Goal: Navigation & Orientation: Find specific page/section

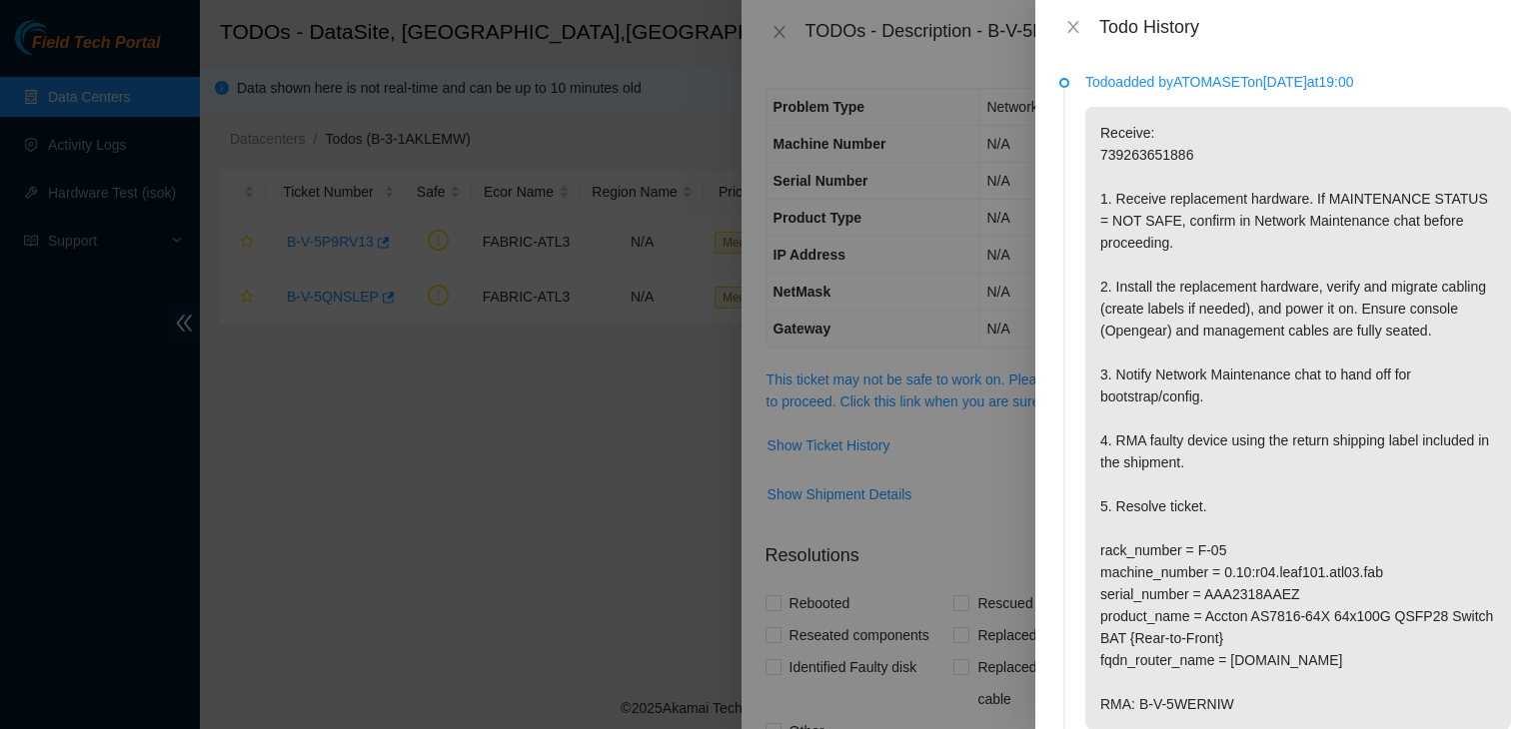
scroll to position [935, 0]
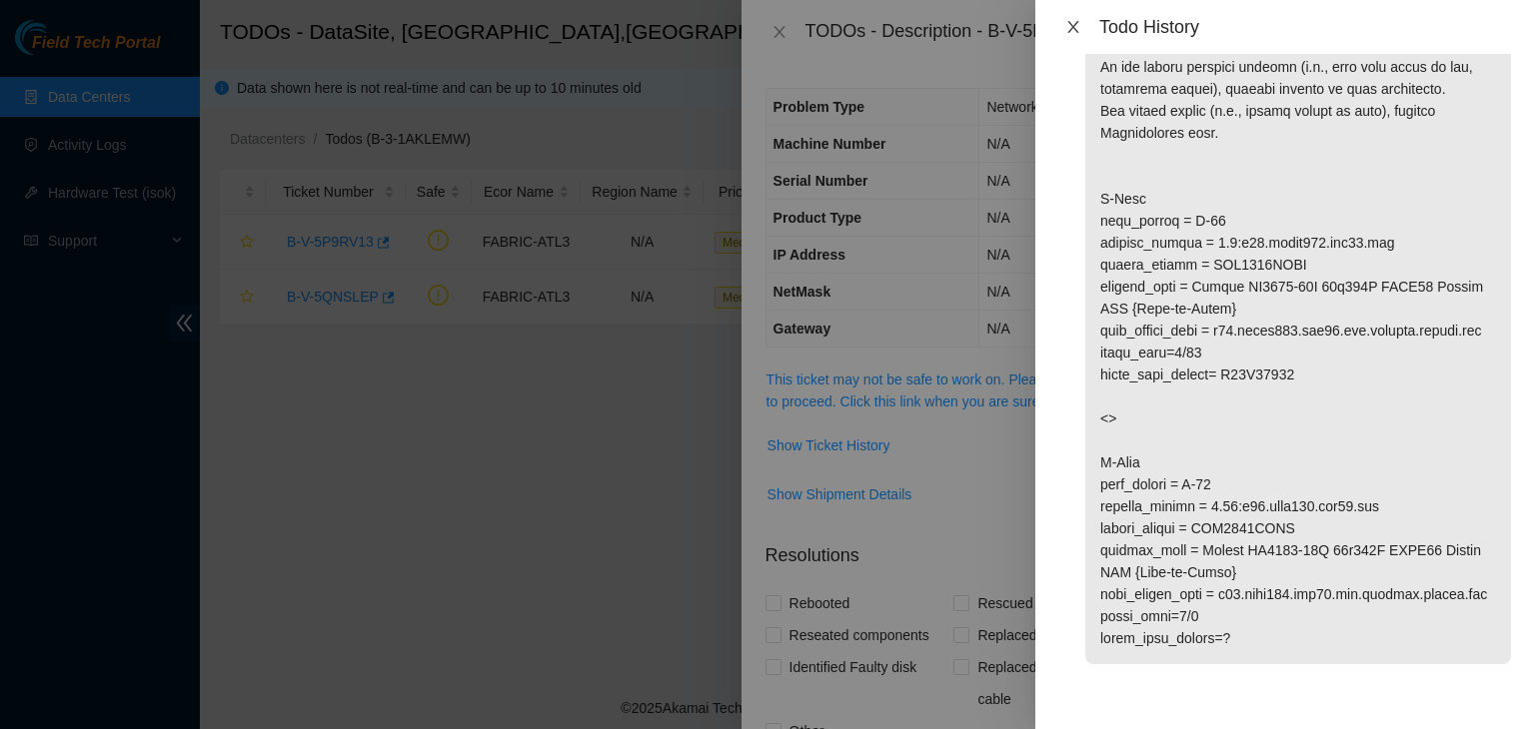
click at [1081, 28] on button "Close" at bounding box center [1073, 27] width 28 height 19
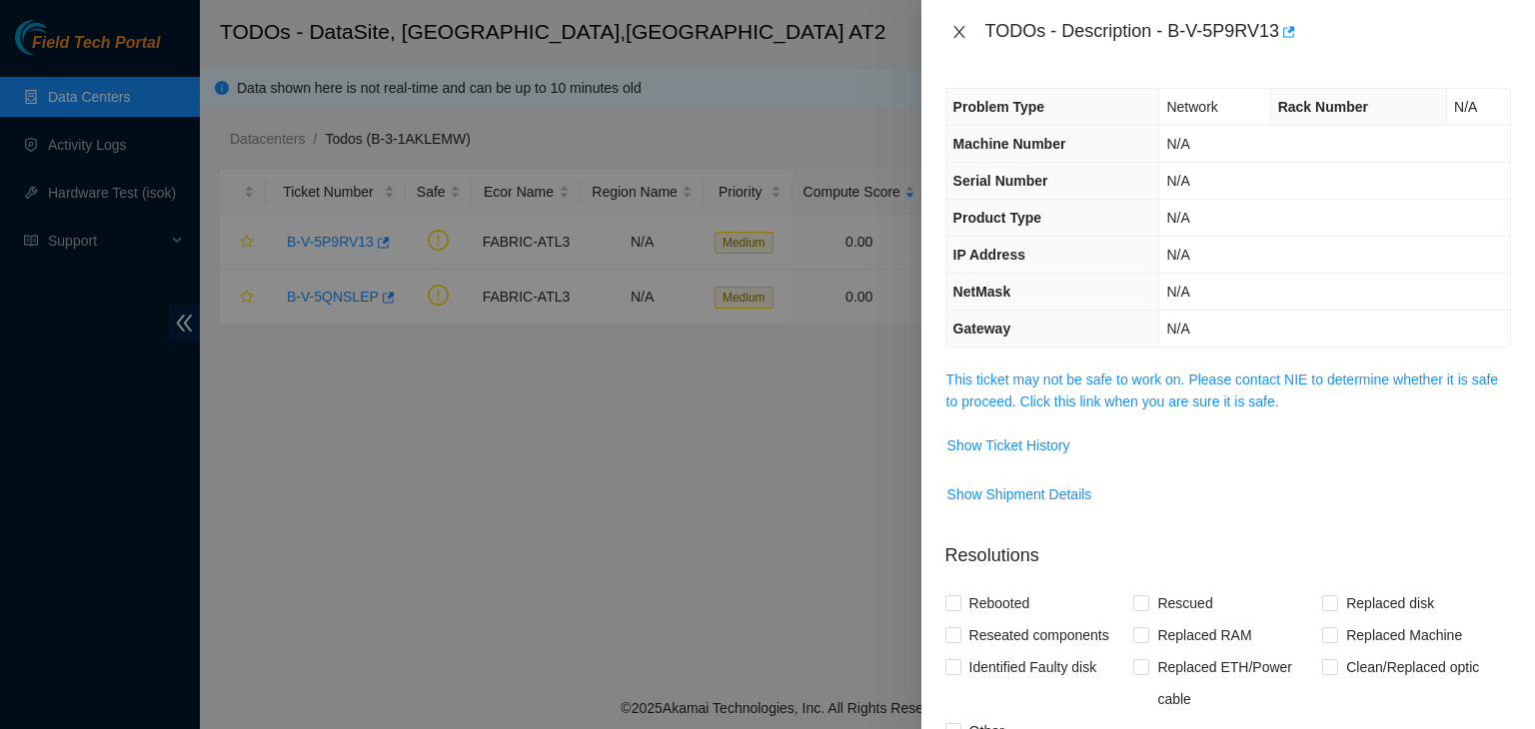
click at [964, 27] on icon "close" at bounding box center [959, 32] width 16 height 16
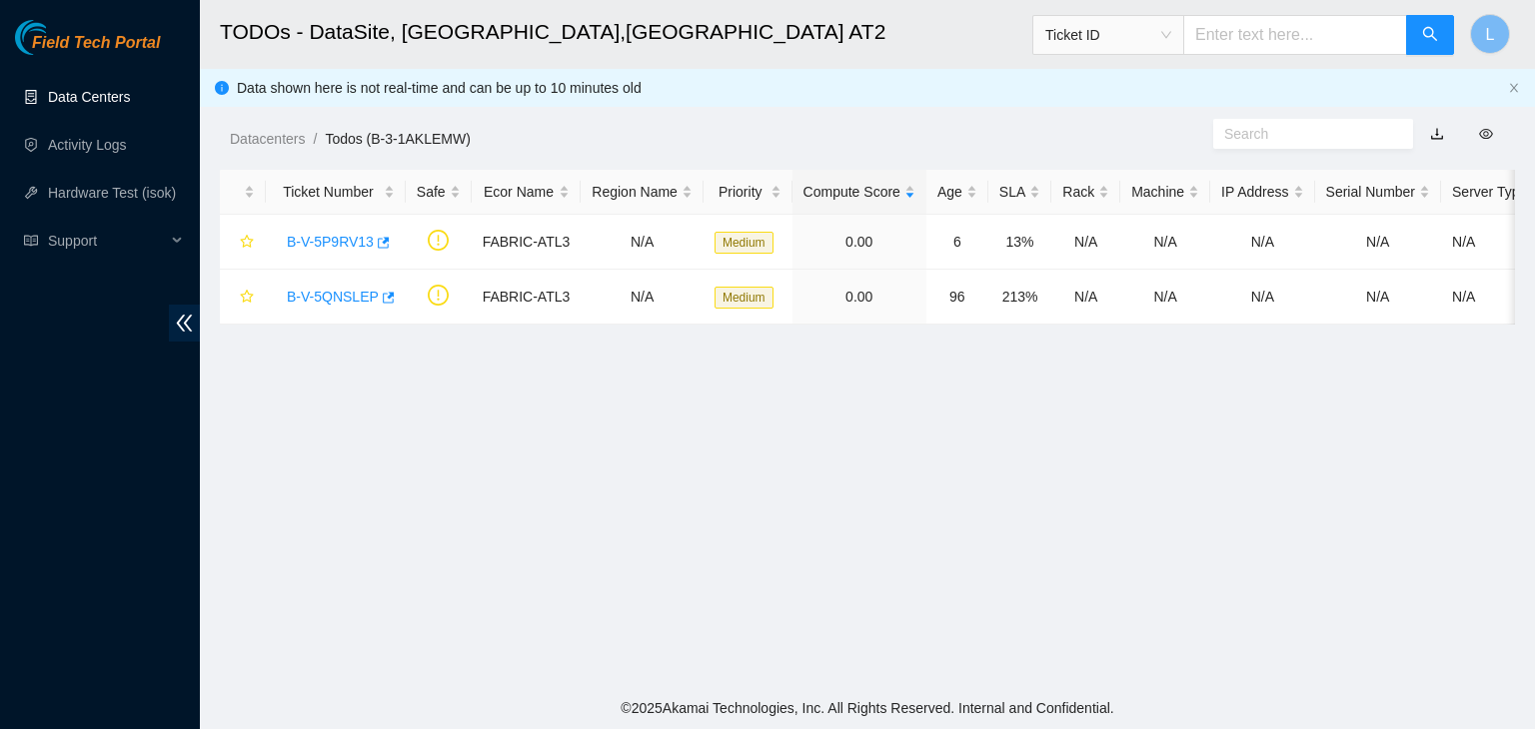
click at [64, 94] on link "Data Centers" at bounding box center [89, 97] width 82 height 16
